Goal: Understand process/instructions: Learn about a topic

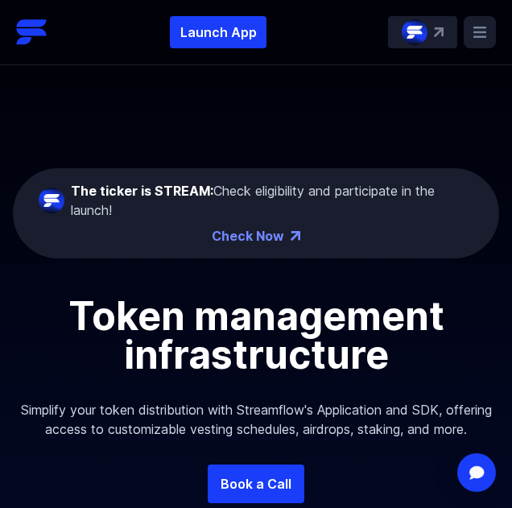
click at [478, 33] on icon at bounding box center [479, 32] width 13 height 11
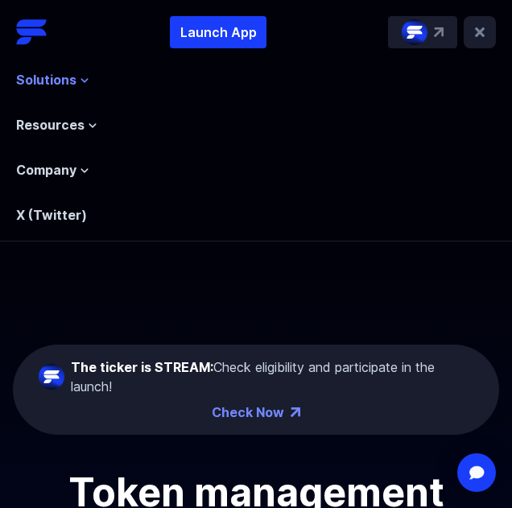
click at [56, 76] on span "Solutions" at bounding box center [46, 79] width 60 height 19
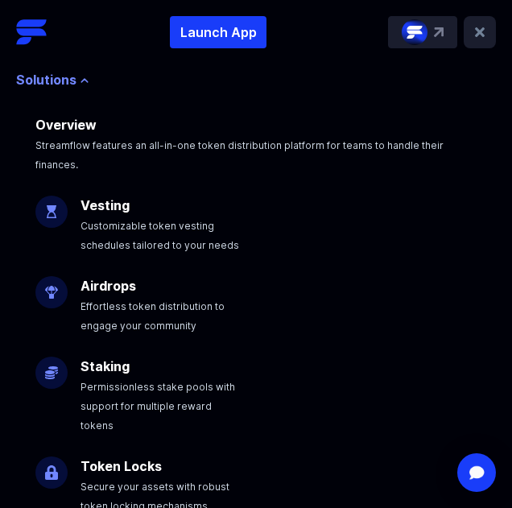
click at [56, 76] on span "Solutions" at bounding box center [46, 79] width 60 height 19
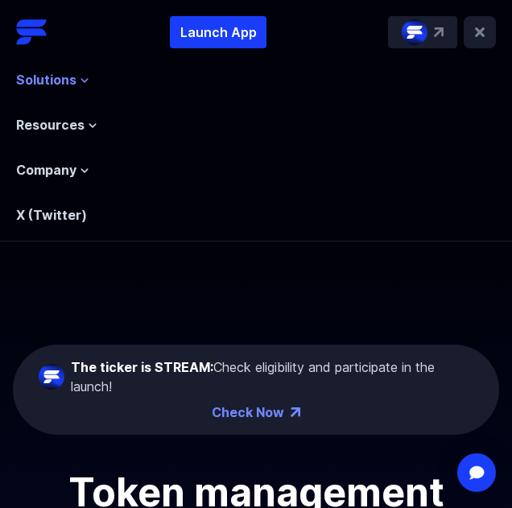
click at [56, 76] on span "Solutions" at bounding box center [46, 79] width 60 height 19
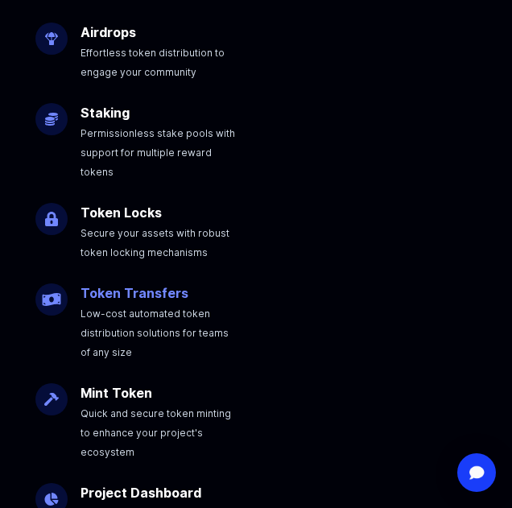
scroll to position [268, 0]
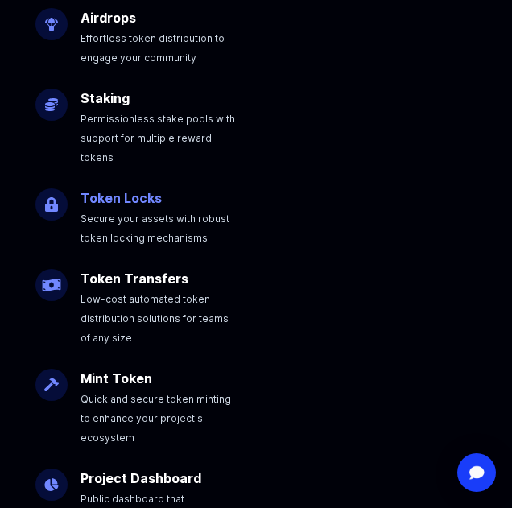
click at [100, 187] on p "Token Locks Secure your assets with robust token locking mechanisms" at bounding box center [171, 210] width 201 height 71
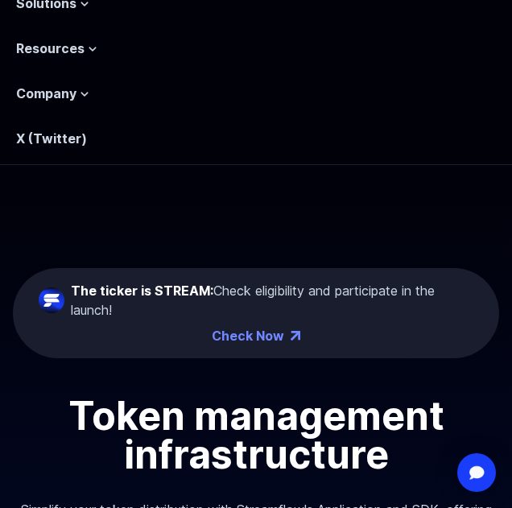
scroll to position [0, 0]
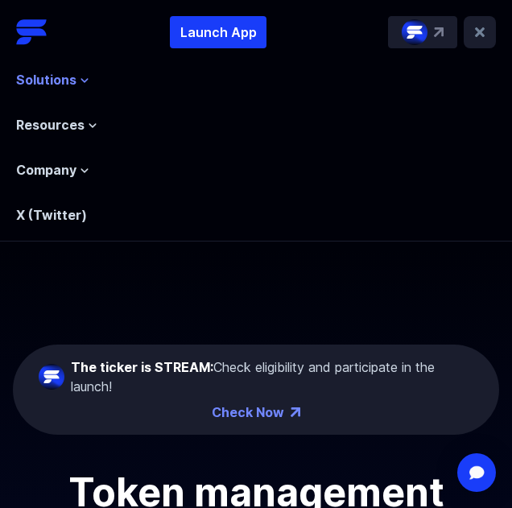
click at [57, 88] on span "Solutions" at bounding box center [46, 79] width 60 height 19
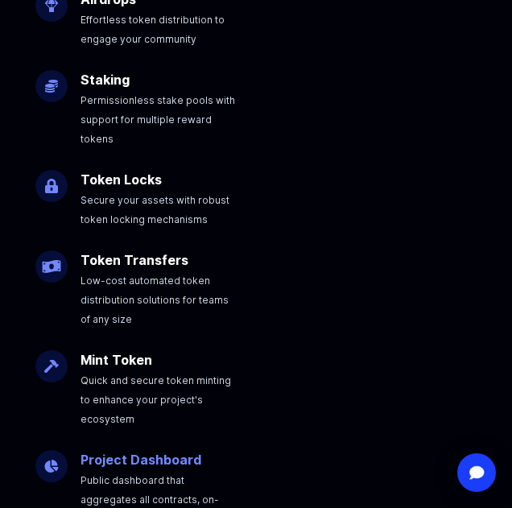
scroll to position [268, 0]
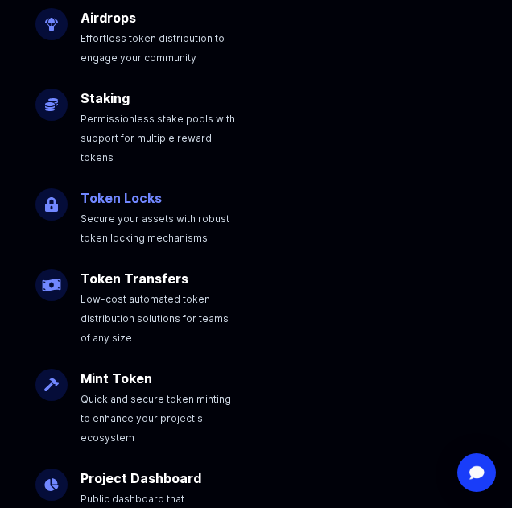
click at [86, 190] on link "Token Locks" at bounding box center [120, 198] width 81 height 16
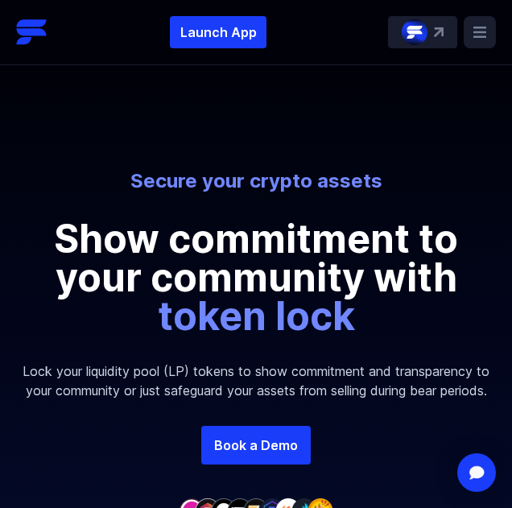
click at [484, 23] on rect at bounding box center [479, 32] width 32 height 32
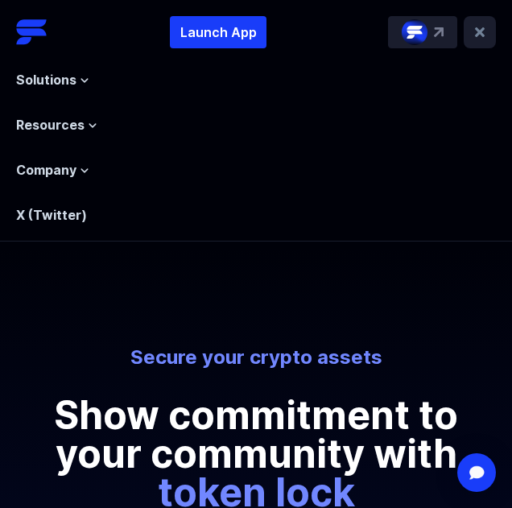
click at [479, 23] on rect at bounding box center [479, 32] width 32 height 32
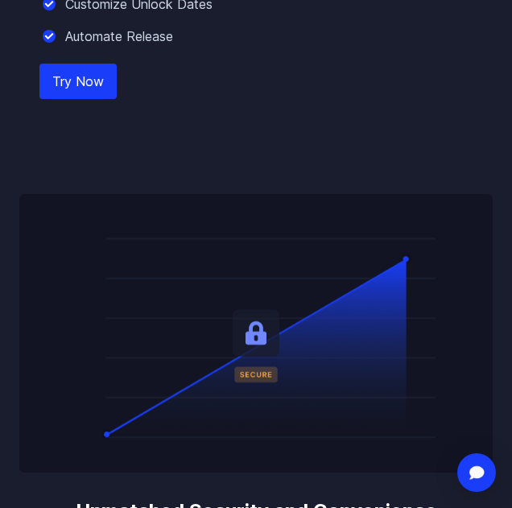
scroll to position [2146, 0]
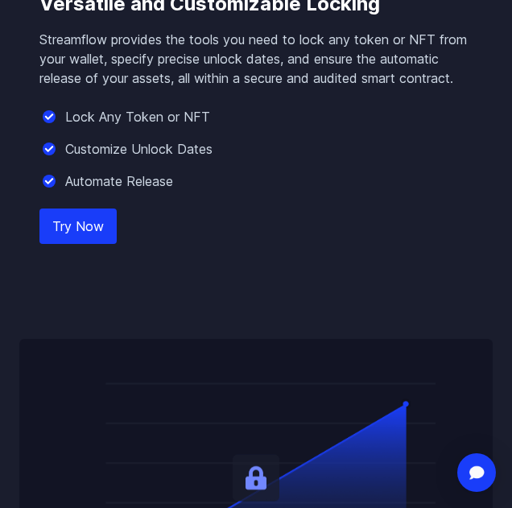
click at [91, 240] on link "Try Now" at bounding box center [77, 225] width 77 height 35
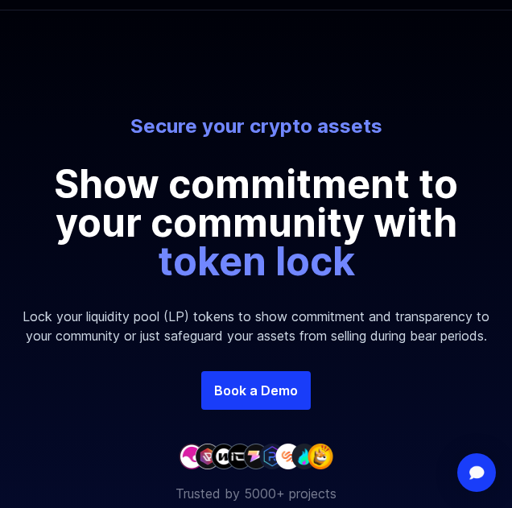
scroll to position [0, 0]
